Goal: Information Seeking & Learning: Learn about a topic

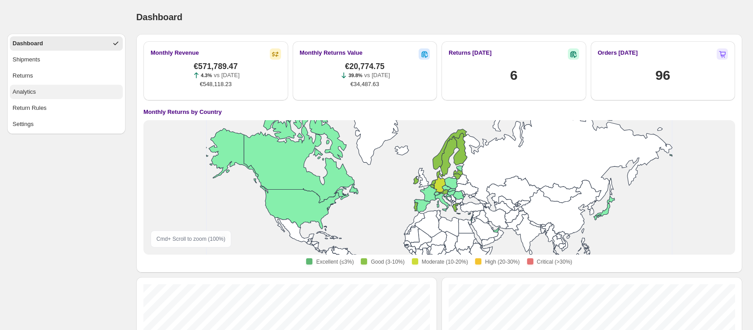
click at [27, 96] on div "Analytics" at bounding box center [24, 91] width 23 height 9
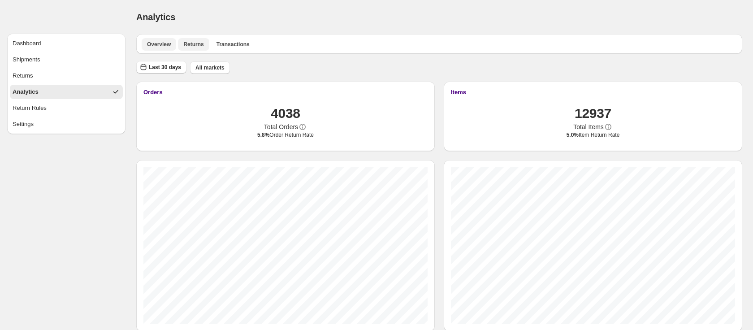
click at [198, 44] on span "Returns" at bounding box center [193, 44] width 20 height 7
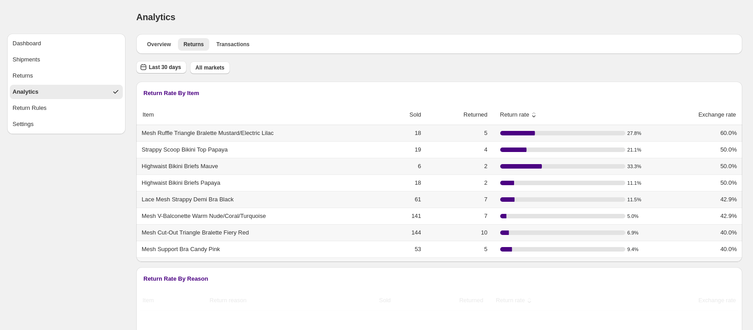
click at [538, 117] on icon at bounding box center [533, 114] width 9 height 9
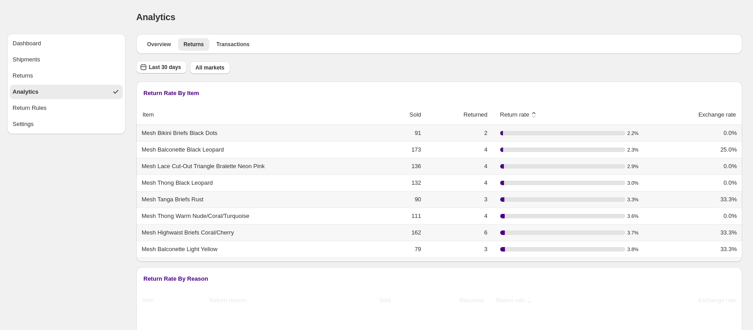
click at [535, 112] on icon at bounding box center [534, 113] width 4 height 2
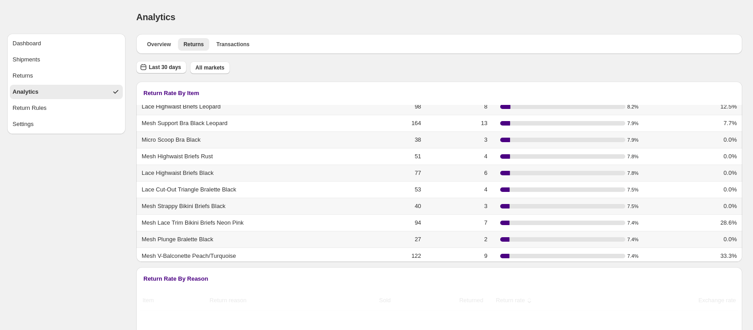
scroll to position [783, 0]
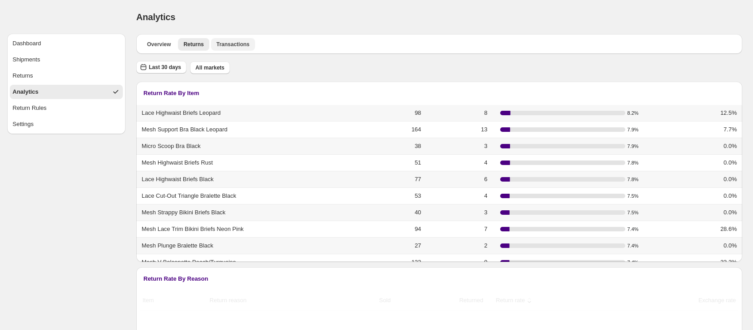
click at [239, 45] on span "Transactions" at bounding box center [232, 44] width 33 height 7
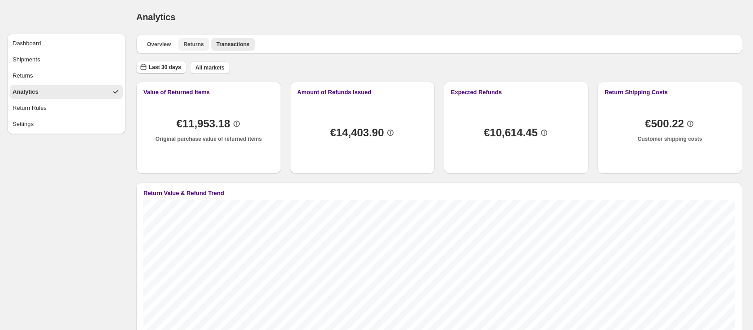
click at [192, 46] on span "Returns" at bounding box center [193, 44] width 20 height 7
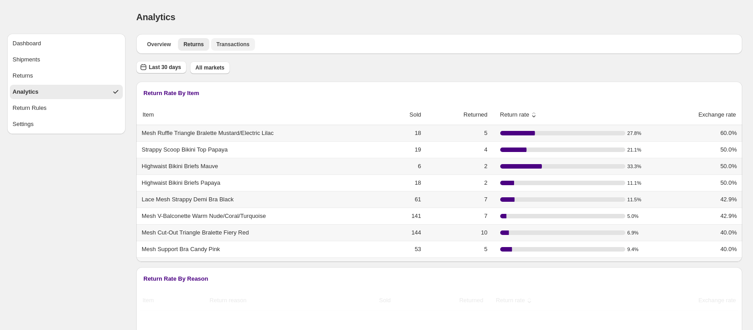
click at [221, 45] on span "Transactions" at bounding box center [232, 44] width 33 height 7
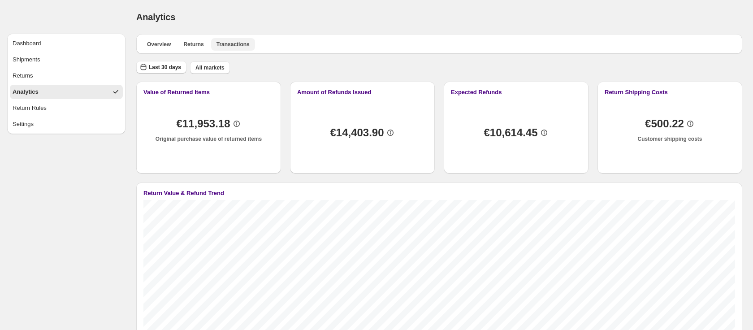
scroll to position [49, 0]
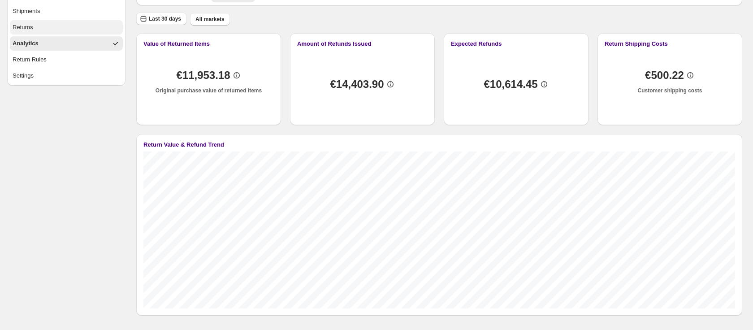
click at [35, 31] on button "Returns" at bounding box center [66, 27] width 113 height 14
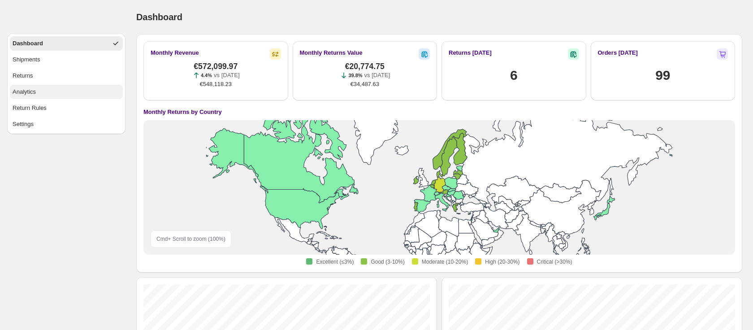
click at [46, 96] on button "Analytics" at bounding box center [66, 92] width 113 height 14
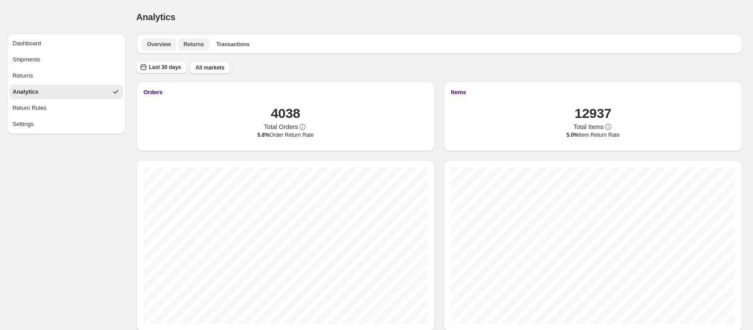
click at [197, 43] on span "Returns" at bounding box center [193, 44] width 20 height 7
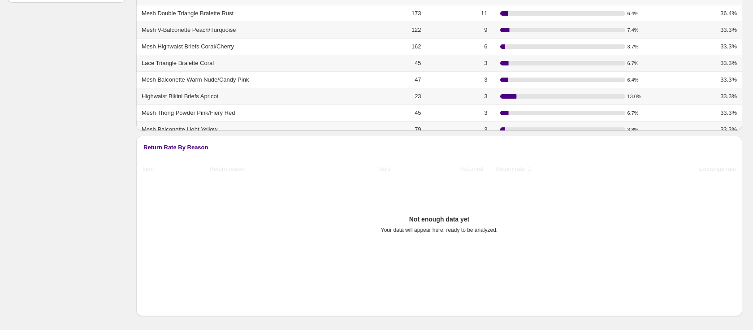
scroll to position [137, 0]
